Goal: Task Accomplishment & Management: Use online tool/utility

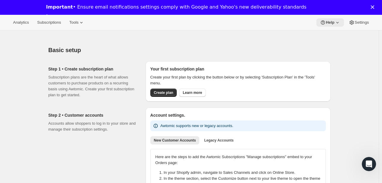
click at [338, 22] on icon at bounding box center [337, 22] width 2 height 1
click at [334, 38] on button "Setup guide" at bounding box center [330, 35] width 24 height 10
click at [23, 21] on span "Analytics" at bounding box center [21, 22] width 16 height 5
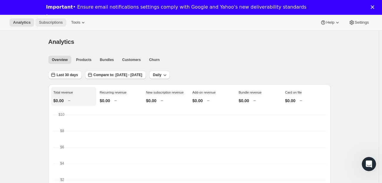
click at [47, 20] on span "Subscriptions" at bounding box center [51, 22] width 24 height 5
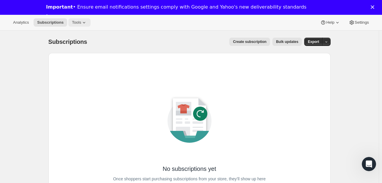
click at [75, 19] on button "Tools" at bounding box center [79, 22] width 22 height 8
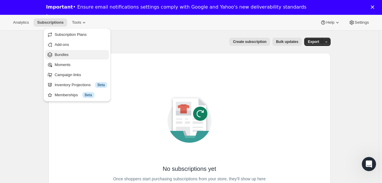
click at [70, 53] on span "Bundles" at bounding box center [81, 55] width 53 height 6
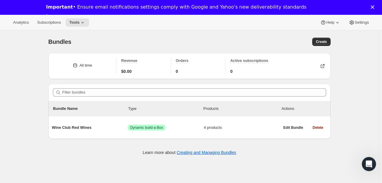
scroll to position [30, 0]
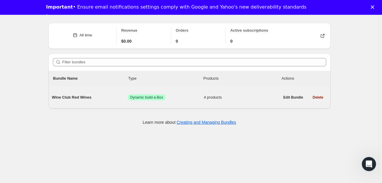
click at [72, 98] on span "Wine Club Red Wines" at bounding box center [90, 98] width 76 height 6
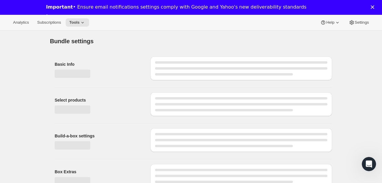
type input "Wine Club Red Wines"
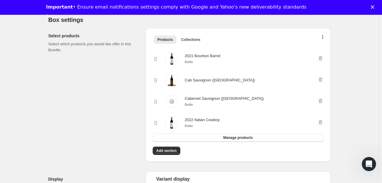
scroll to position [140, 0]
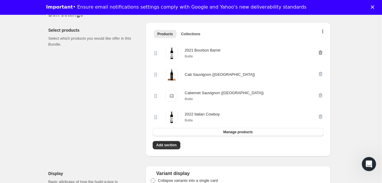
click at [322, 53] on icon "button" at bounding box center [320, 52] width 4 height 4
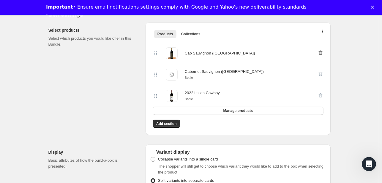
click at [322, 52] on icon "button" at bounding box center [320, 52] width 4 height 4
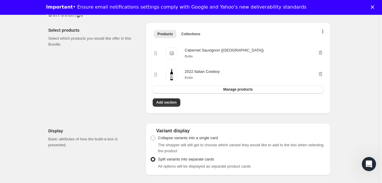
click at [322, 52] on icon "button" at bounding box center [320, 52] width 4 height 4
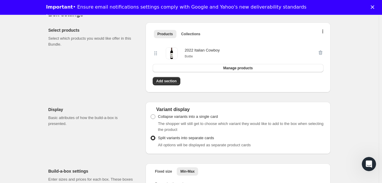
click at [321, 52] on div at bounding box center [320, 54] width 6 height 12
click at [319, 51] on div at bounding box center [320, 54] width 6 height 12
click at [249, 72] on div "2022 Italian Cowboy Bottle Manage products" at bounding box center [237, 57] width 175 height 34
drag, startPoint x: 247, startPoint y: 70, endPoint x: 229, endPoint y: 69, distance: 18.4
click at [229, 69] on span "Manage products" at bounding box center [237, 68] width 29 height 5
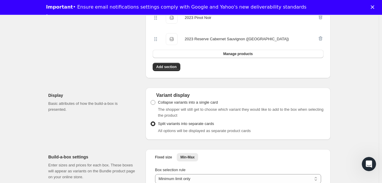
scroll to position [432, 0]
click at [230, 56] on span "Manage products" at bounding box center [237, 53] width 29 height 5
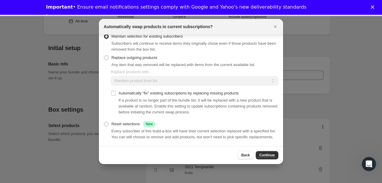
scroll to position [0, 0]
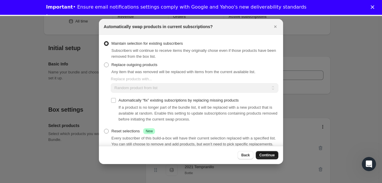
click at [262, 153] on span "Continue" at bounding box center [266, 155] width 15 height 5
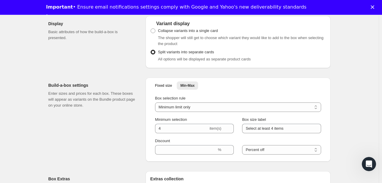
scroll to position [547, 0]
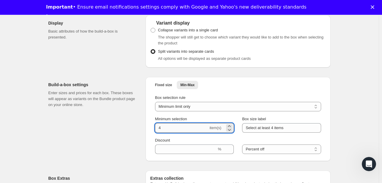
click at [171, 132] on input "4" at bounding box center [181, 129] width 53 height 10
type input "3"
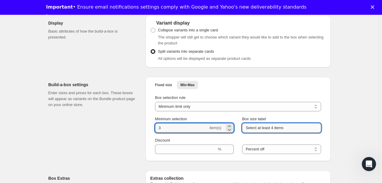
click at [274, 129] on input "Select at least 4 items" at bounding box center [281, 129] width 79 height 10
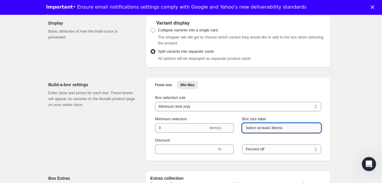
drag, startPoint x: 274, startPoint y: 129, endPoint x: 287, endPoint y: 132, distance: 13.6
click at [287, 132] on input "Select at least 3items" at bounding box center [281, 129] width 79 height 10
type input "Select at least 3 wines"
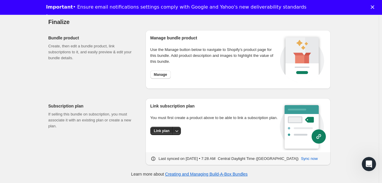
scroll to position [800, 0]
click at [169, 133] on span "Link plan" at bounding box center [162, 131] width 16 height 5
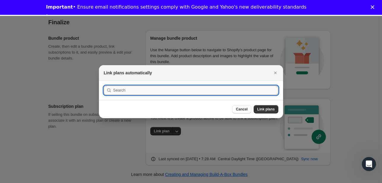
click at [256, 87] on input ":r4h:" at bounding box center [195, 91] width 165 height 10
click at [280, 70] on div "Link plans automatically" at bounding box center [191, 73] width 184 height 16
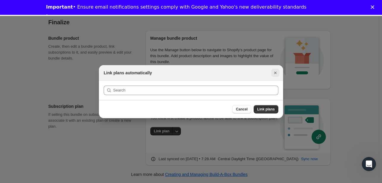
click at [275, 73] on icon "Close" at bounding box center [275, 73] width 6 height 6
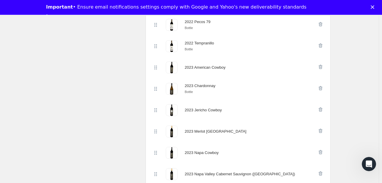
scroll to position [0, 0]
